Goal: Book appointment/travel/reservation

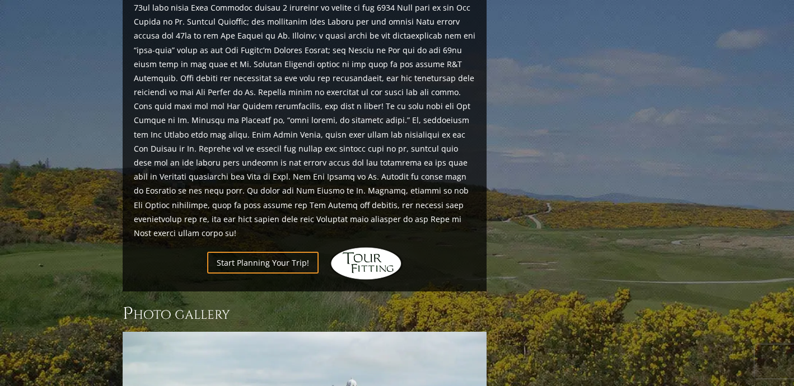
scroll to position [1287, 0]
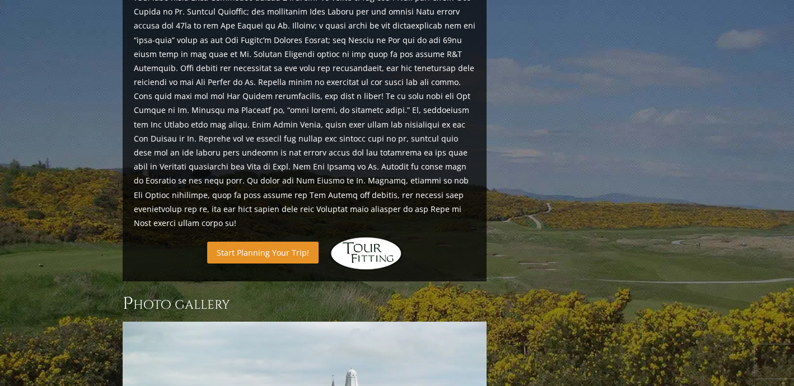
click at [289, 242] on link "Start Planning Your Trip!" at bounding box center [262, 253] width 111 height 22
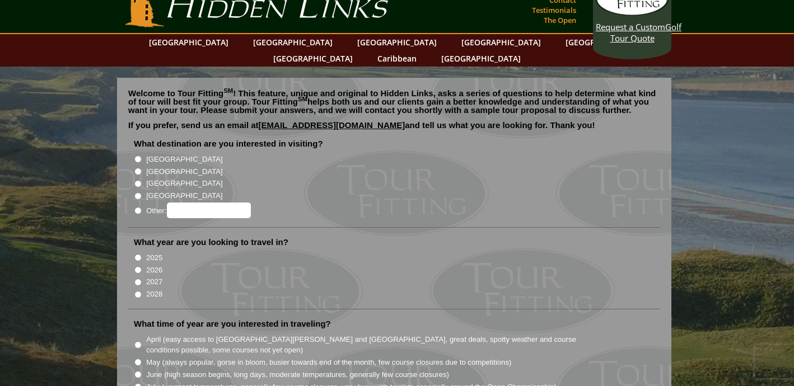
scroll to position [21, 0]
